Goal: Task Accomplishment & Management: Manage account settings

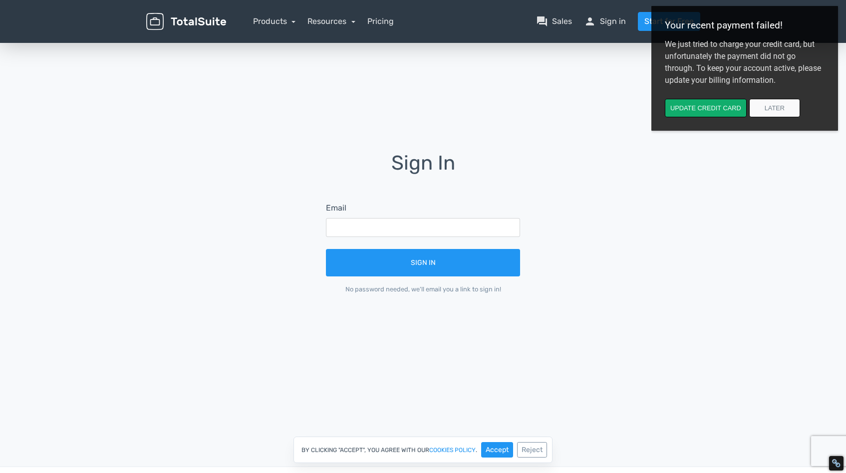
click at [371, 214] on div "Email" at bounding box center [423, 219] width 194 height 35
click at [370, 228] on input "text" at bounding box center [423, 227] width 194 height 19
click at [414, 223] on input "text" at bounding box center [423, 227] width 194 height 19
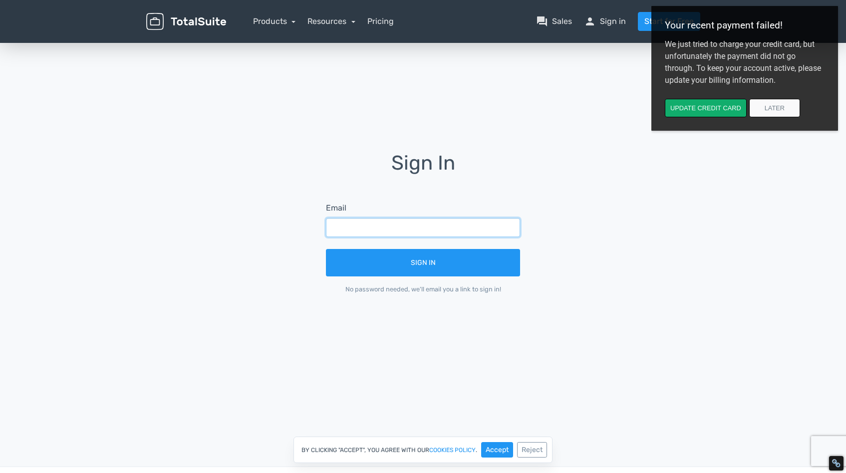
click at [477, 225] on input "text" at bounding box center [423, 227] width 194 height 19
click at [459, 233] on input "text" at bounding box center [423, 227] width 194 height 19
click at [452, 233] on input "text" at bounding box center [423, 227] width 194 height 19
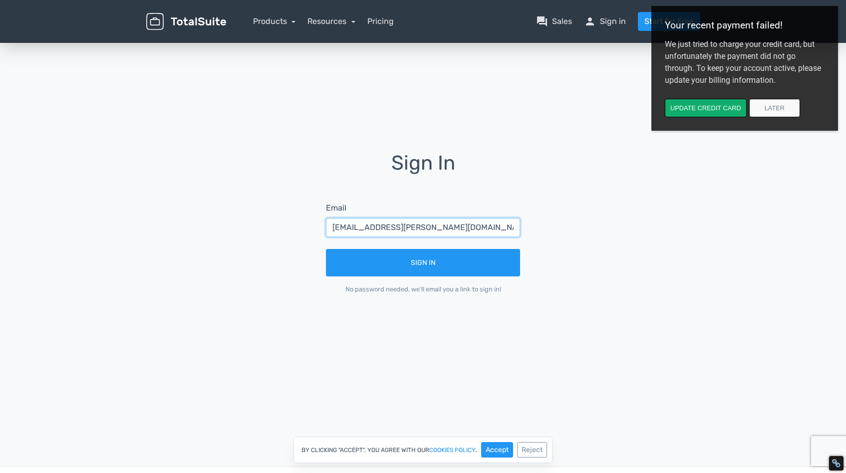
type input "me.havelka@gmail.com"
click at [536, 302] on div "Sign In Email me.havelka@gmail.com Sign In No password needed, we'll email you …" at bounding box center [422, 230] width 237 height 156
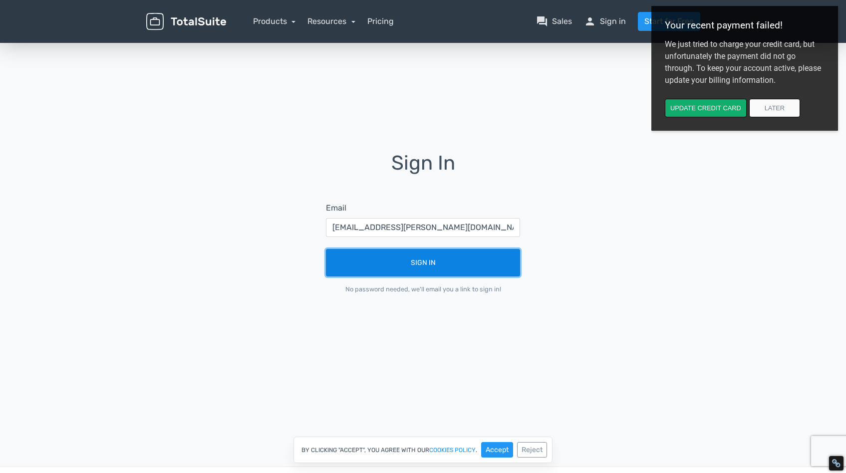
click at [456, 269] on button "Sign In" at bounding box center [423, 262] width 194 height 27
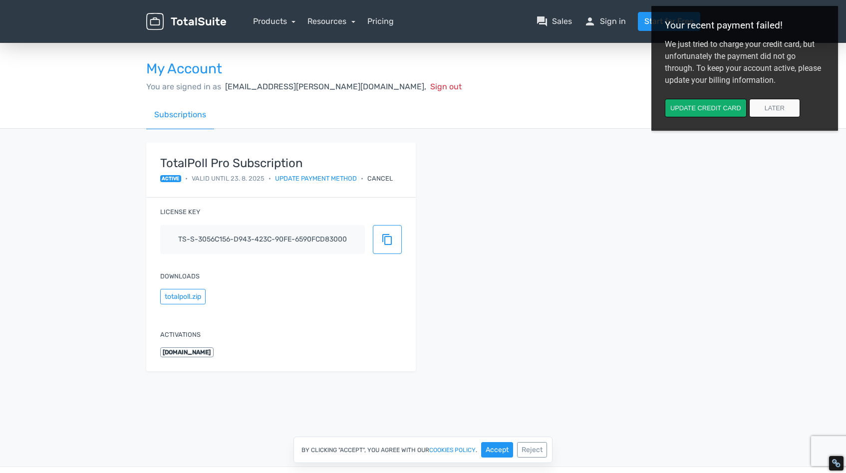
click at [385, 179] on div "Cancel" at bounding box center [379, 178] width 25 height 9
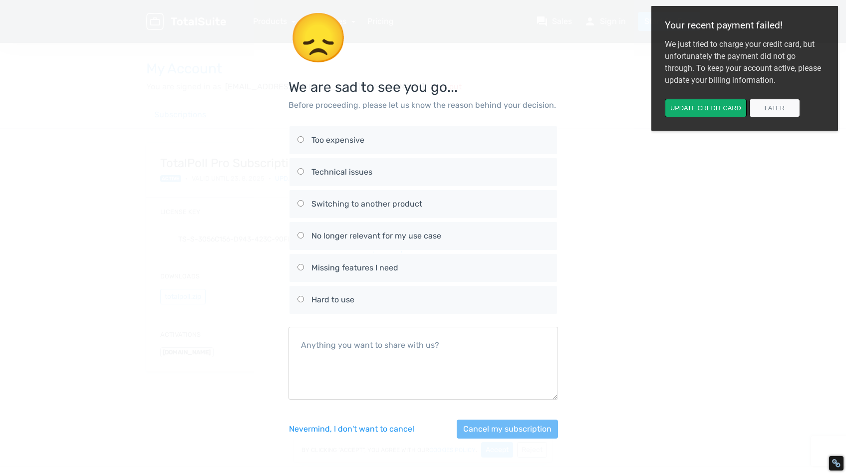
click at [341, 138] on div "Too expensive" at bounding box center [430, 140] width 238 height 12
click at [304, 138] on input "Too expensive" at bounding box center [301, 139] width 6 height 6
radio input "true"
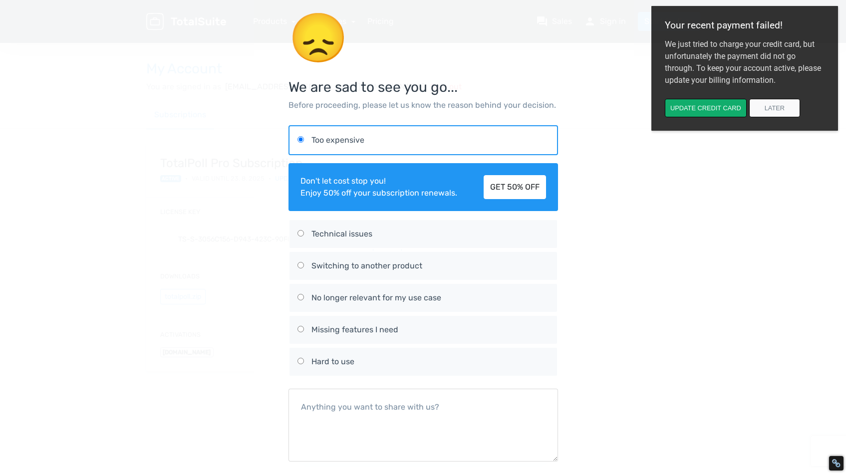
click at [359, 326] on div "Missing features I need" at bounding box center [430, 330] width 238 height 12
click at [304, 326] on input "Missing features I need" at bounding box center [301, 329] width 6 height 6
radio input "true"
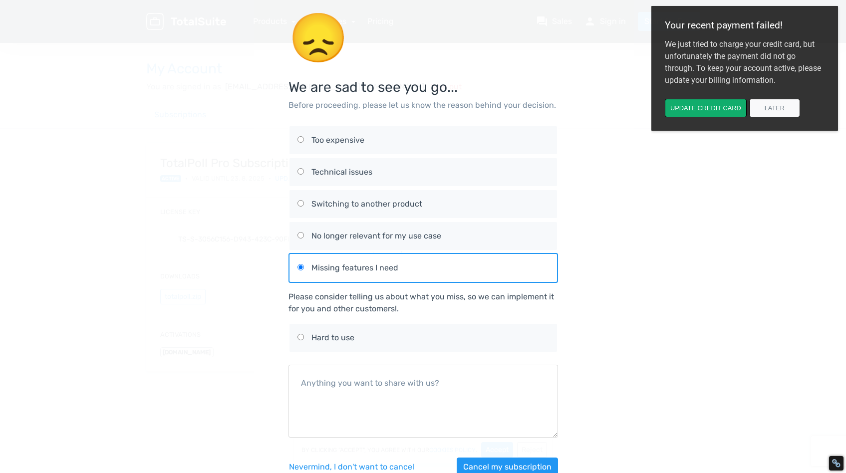
scroll to position [27, 0]
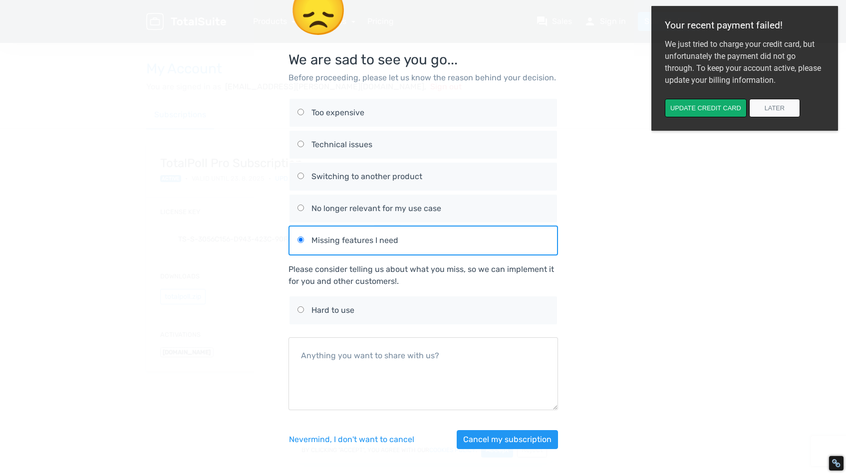
click at [353, 312] on div "Hard to use" at bounding box center [430, 310] width 238 height 12
click at [304, 312] on input "Hard to use" at bounding box center [301, 309] width 6 height 6
radio input "true"
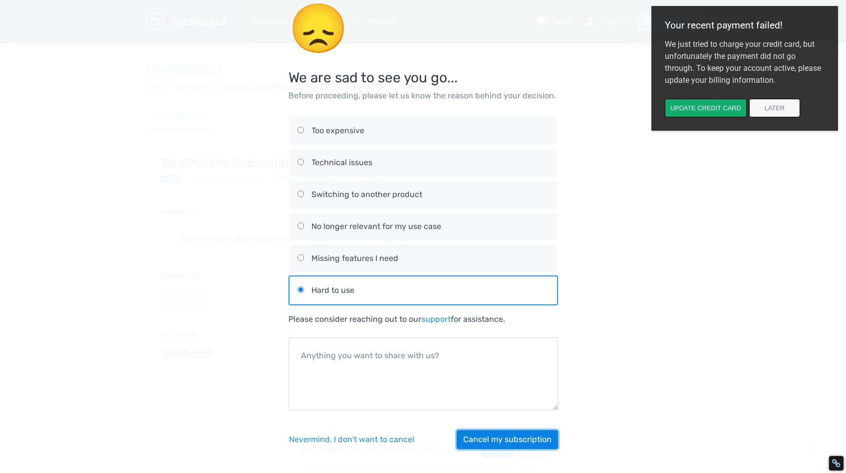
click at [503, 441] on button "Cancel my subscription" at bounding box center [507, 439] width 101 height 19
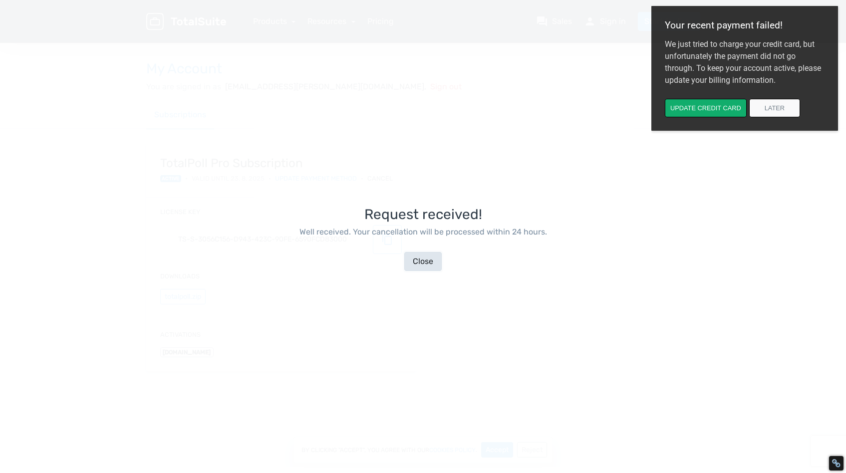
click at [422, 260] on button "Close" at bounding box center [422, 261] width 37 height 19
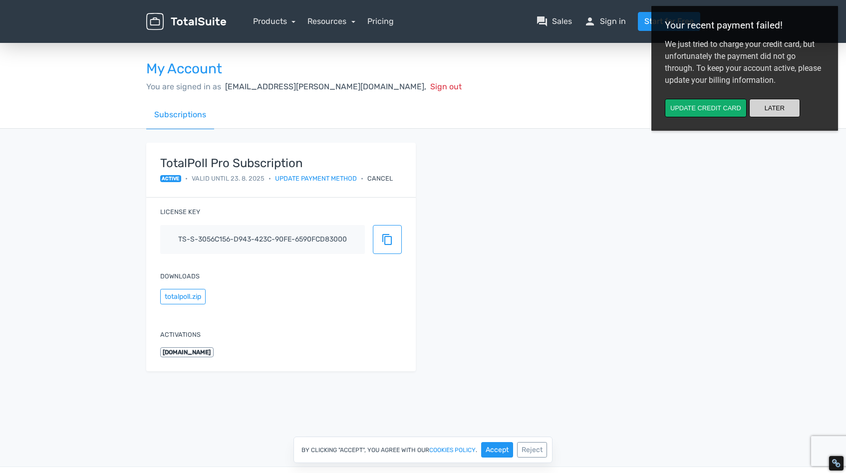
click at [777, 108] on button "Later" at bounding box center [774, 108] width 51 height 18
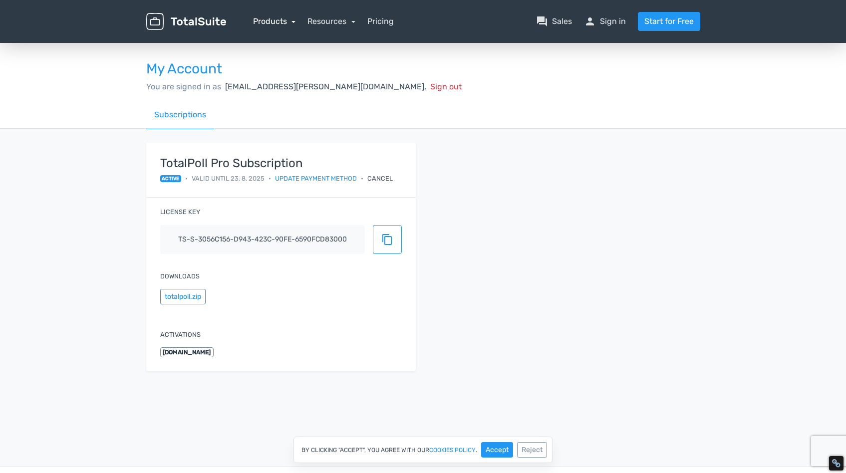
click at [276, 21] on link "Products" at bounding box center [274, 20] width 43 height 9
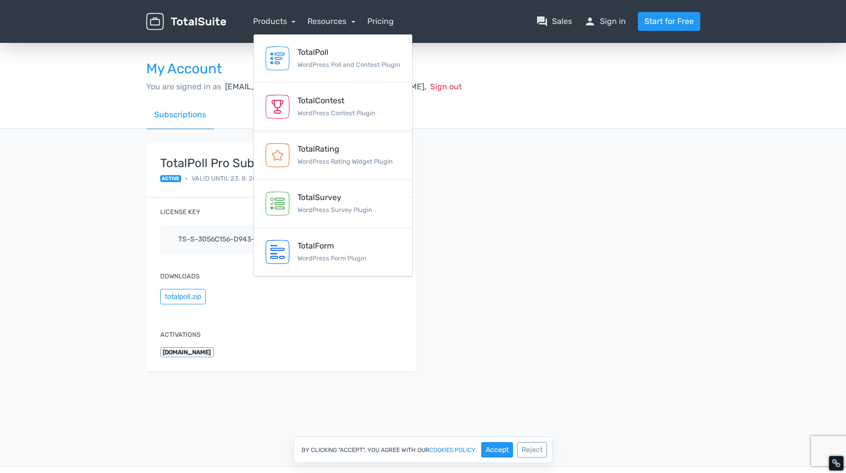
click at [532, 131] on div "TotalPoll Pro Subscription active • Valid until 23. 8. 2025 • Update payment me…" at bounding box center [423, 263] width 569 height 269
